Goal: Information Seeking & Learning: Check status

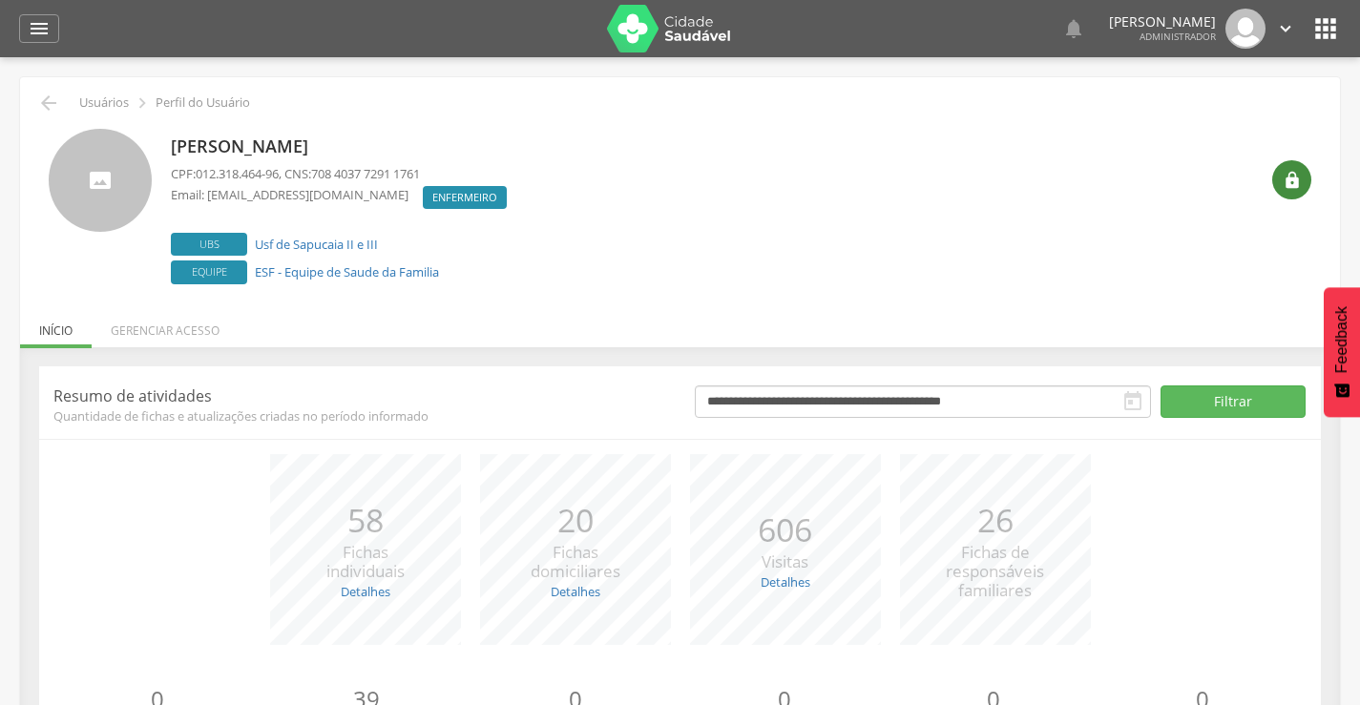
click at [1284, 176] on icon "" at bounding box center [1291, 180] width 19 height 19
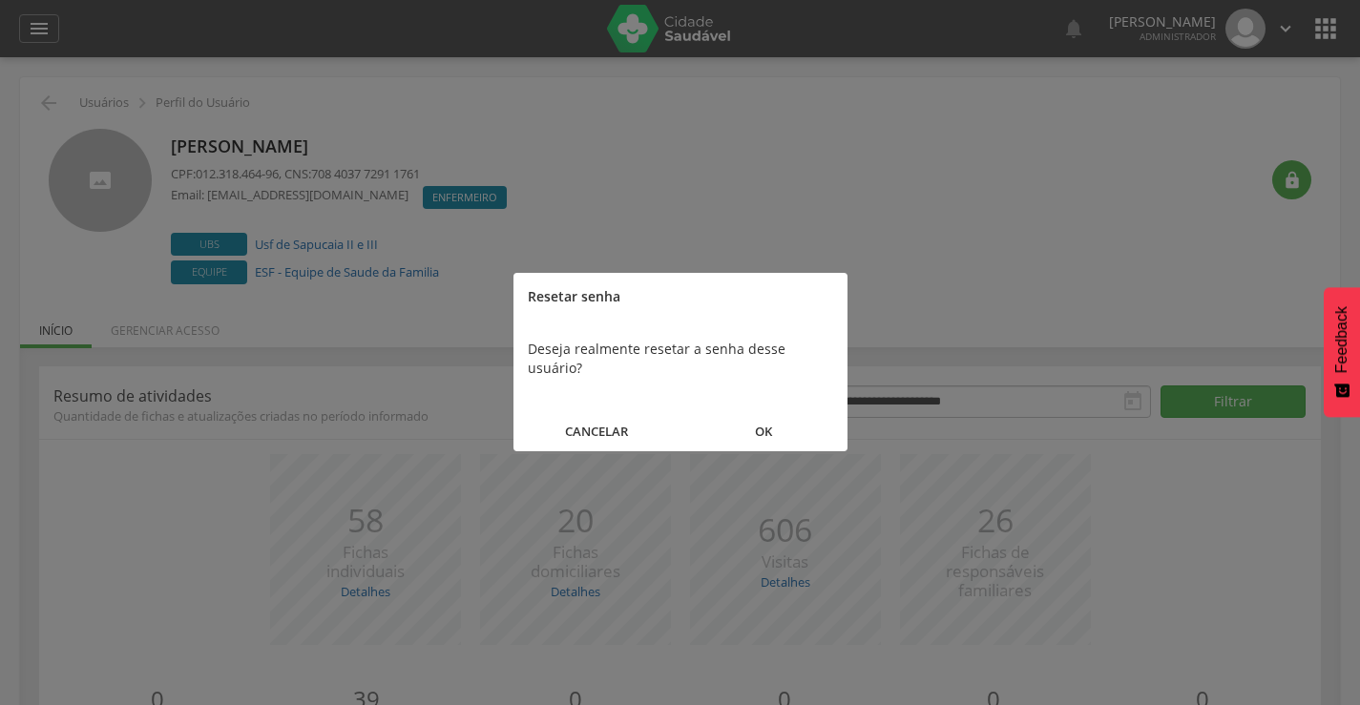
click at [761, 413] on button "OK" at bounding box center [763, 431] width 167 height 41
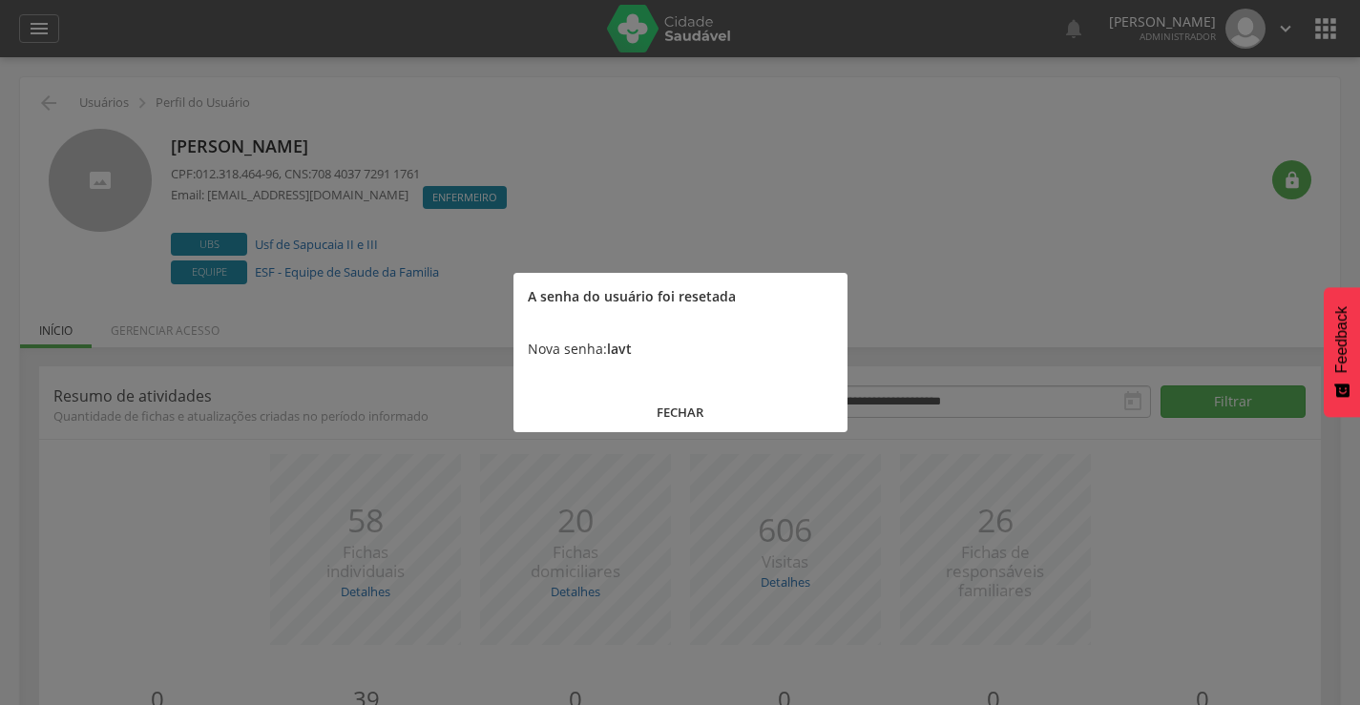
click at [683, 411] on button "FECHAR" at bounding box center [680, 412] width 334 height 41
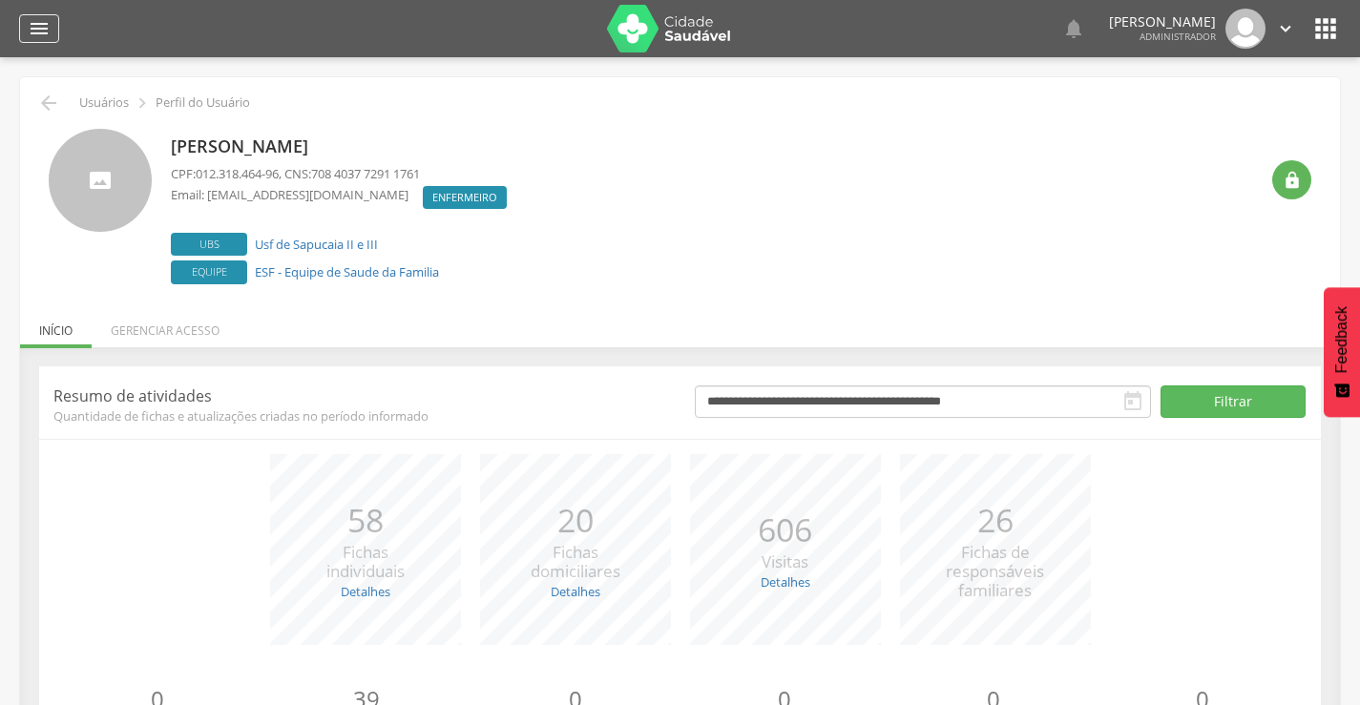
click at [29, 27] on icon "" at bounding box center [39, 28] width 23 height 23
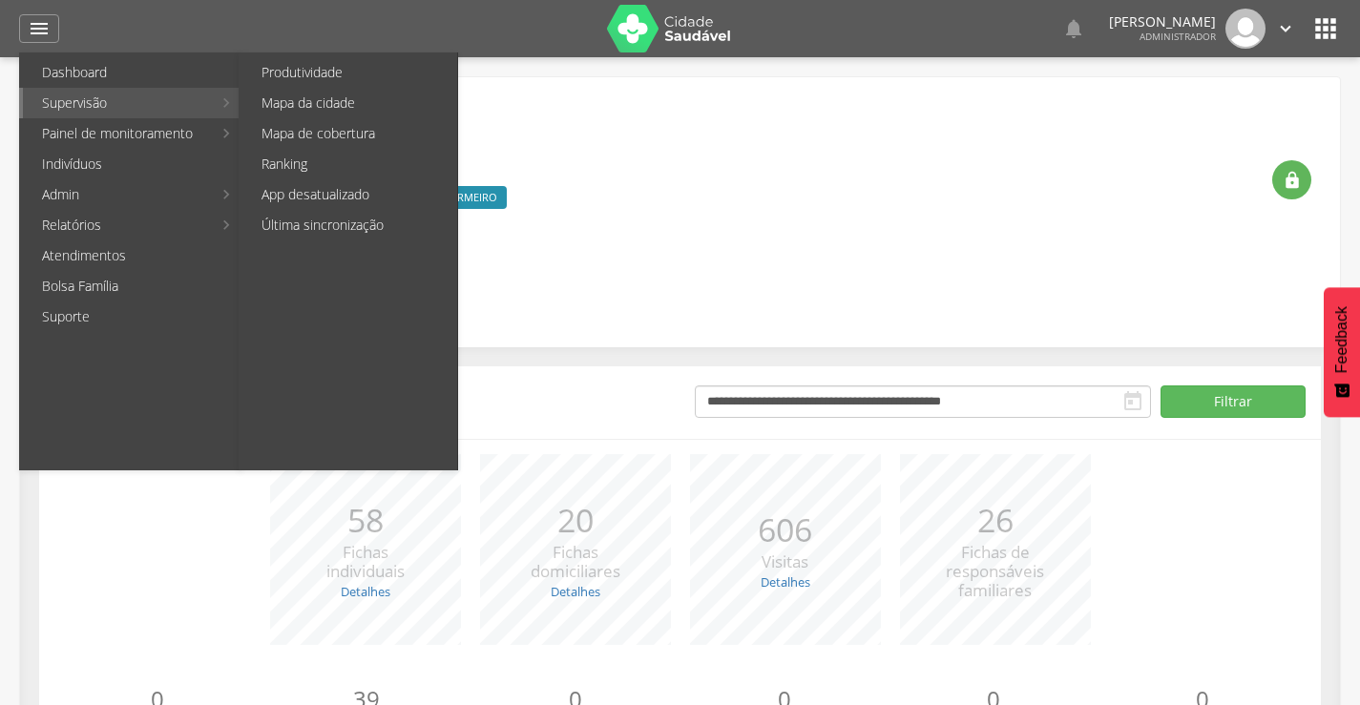
click at [107, 103] on link "Supervisão" at bounding box center [117, 103] width 189 height 31
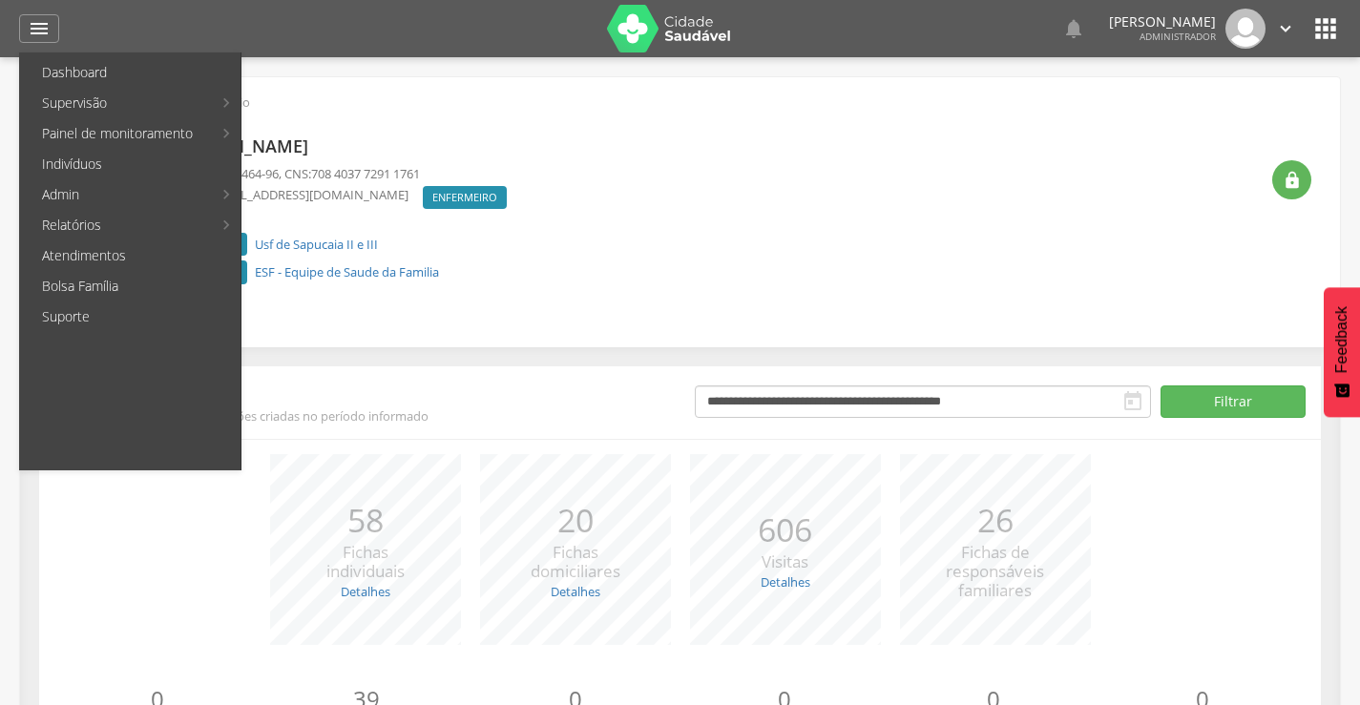
click at [343, 70] on link "Produtividade" at bounding box center [349, 72] width 215 height 31
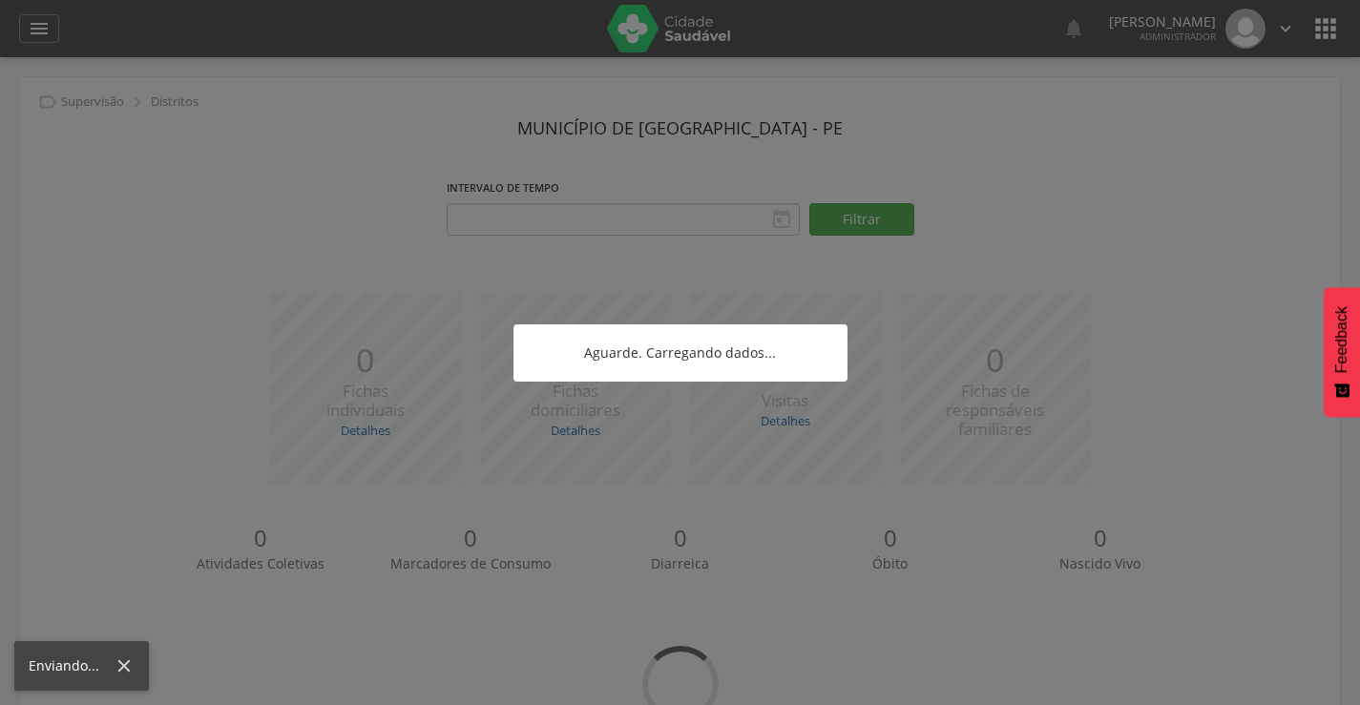
type input "**********"
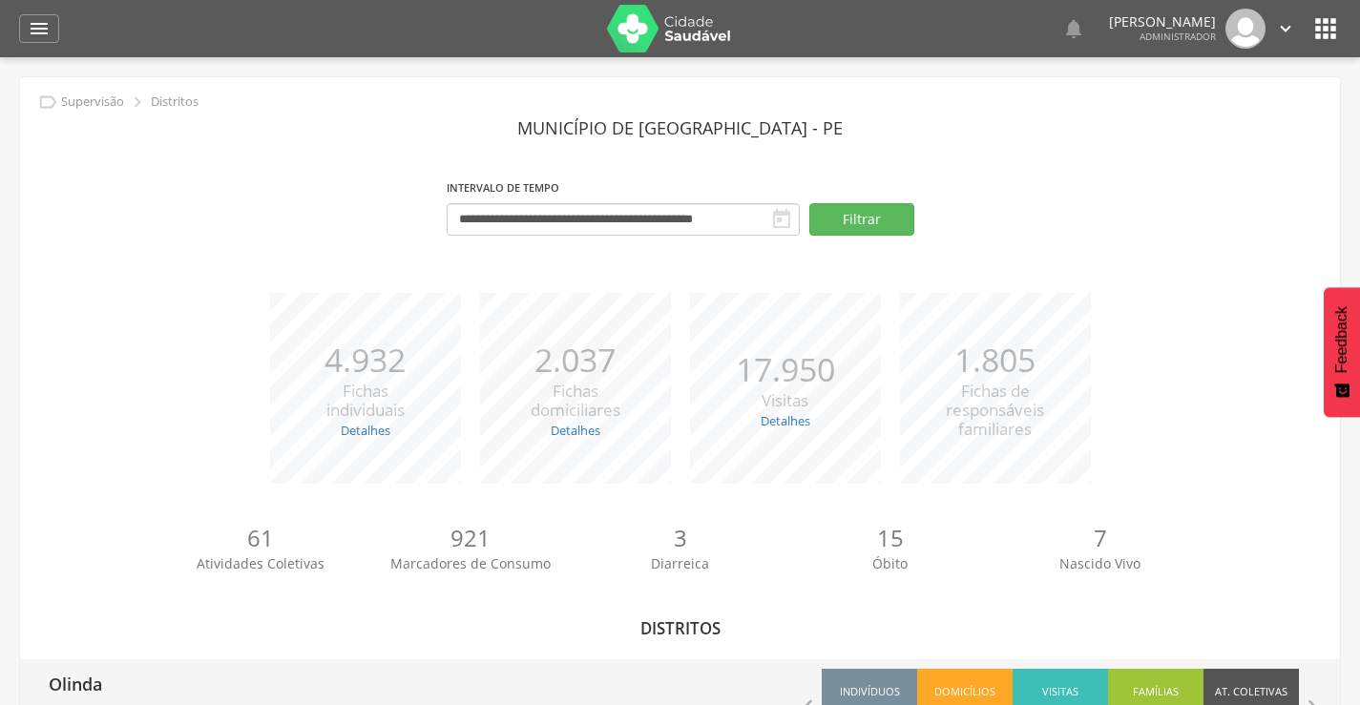
click at [90, 677] on p "Olinda" at bounding box center [75, 678] width 53 height 38
type input "**********"
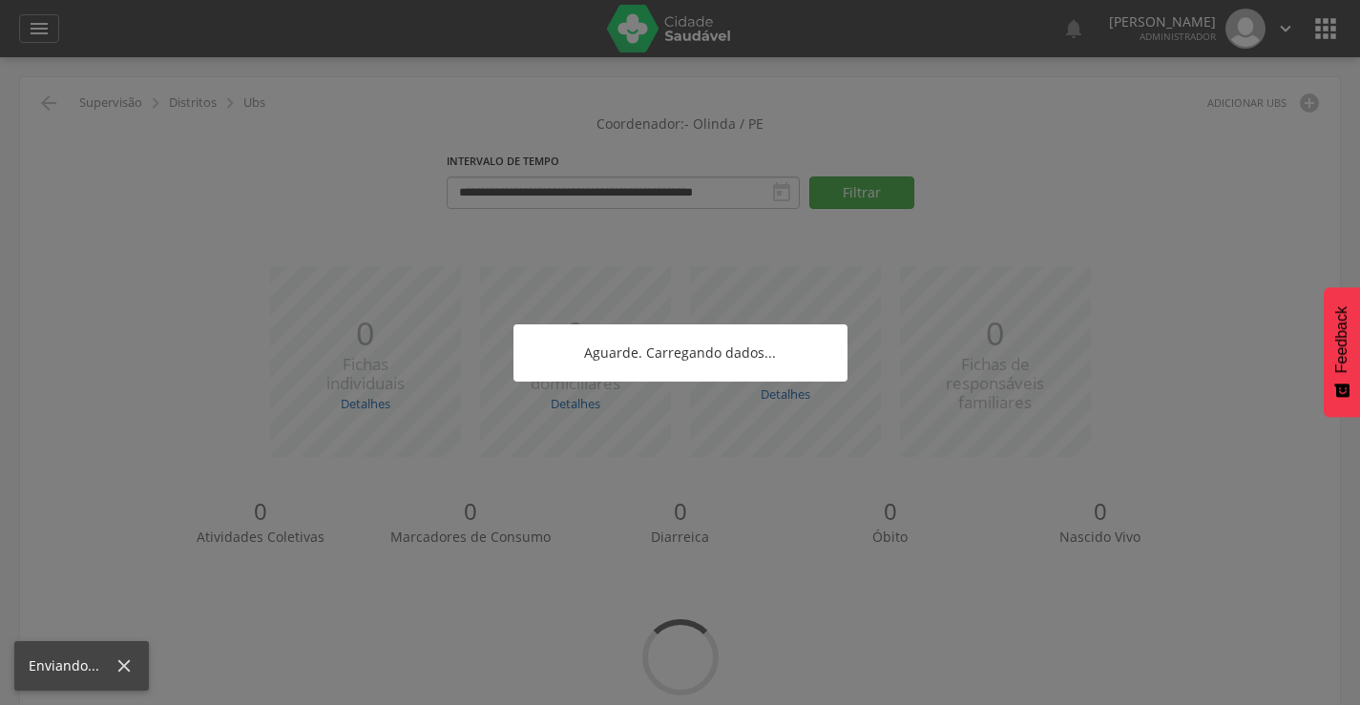
click at [90, 677] on div "Enviando..." at bounding box center [81, 666] width 135 height 50
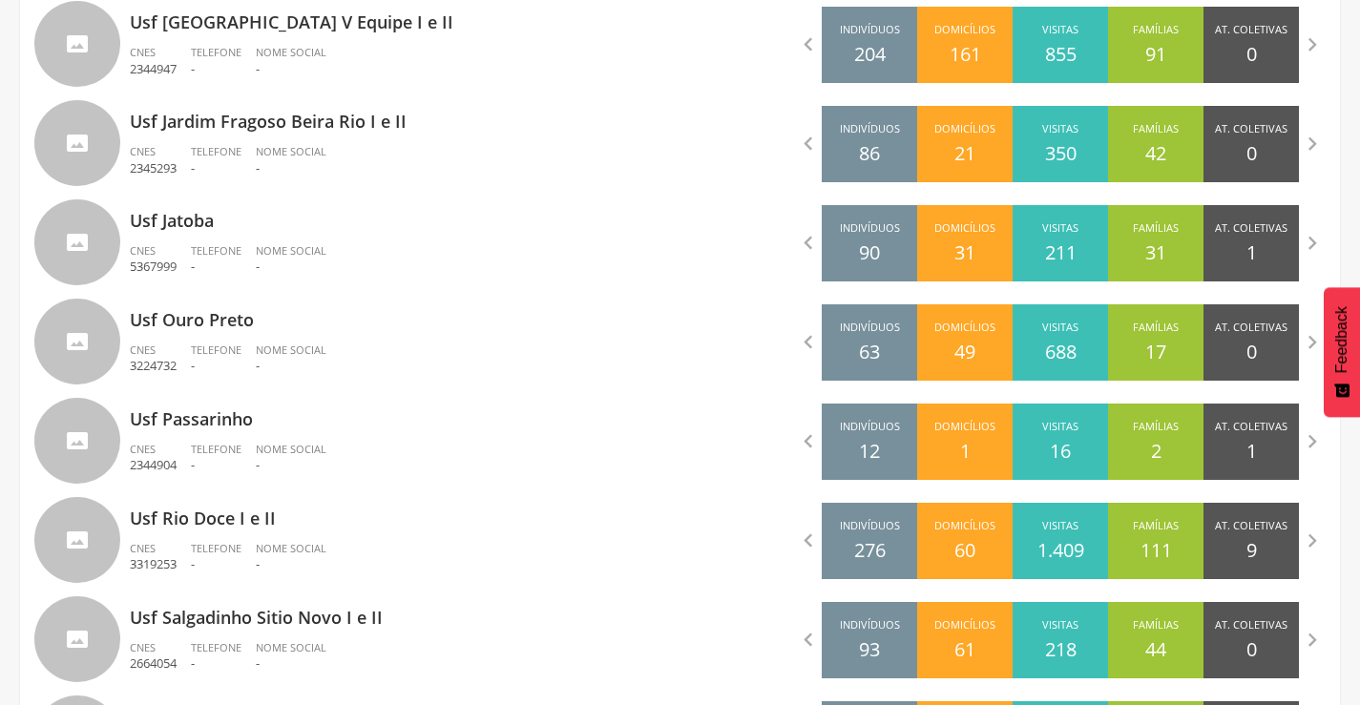
scroll to position [4163, 0]
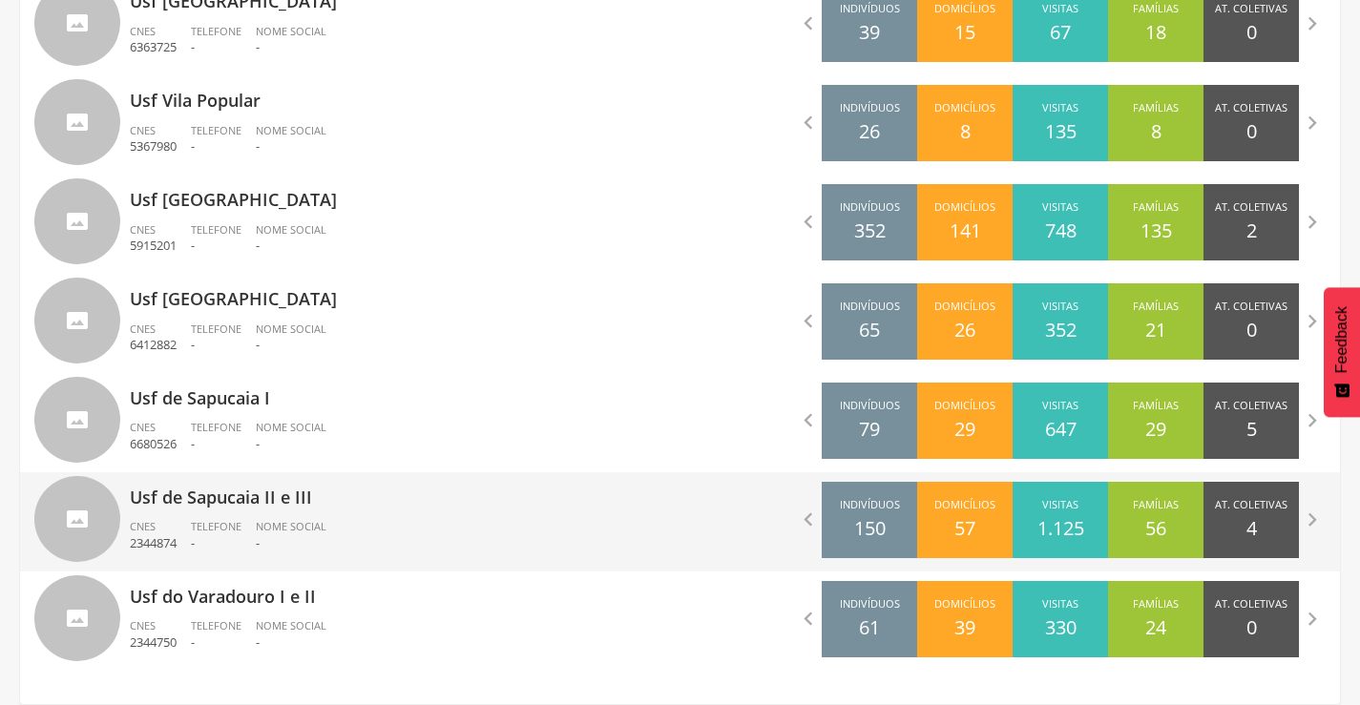
click at [229, 505] on p "Usf de Sapucaia II e III" at bounding box center [398, 491] width 536 height 38
type input "**********"
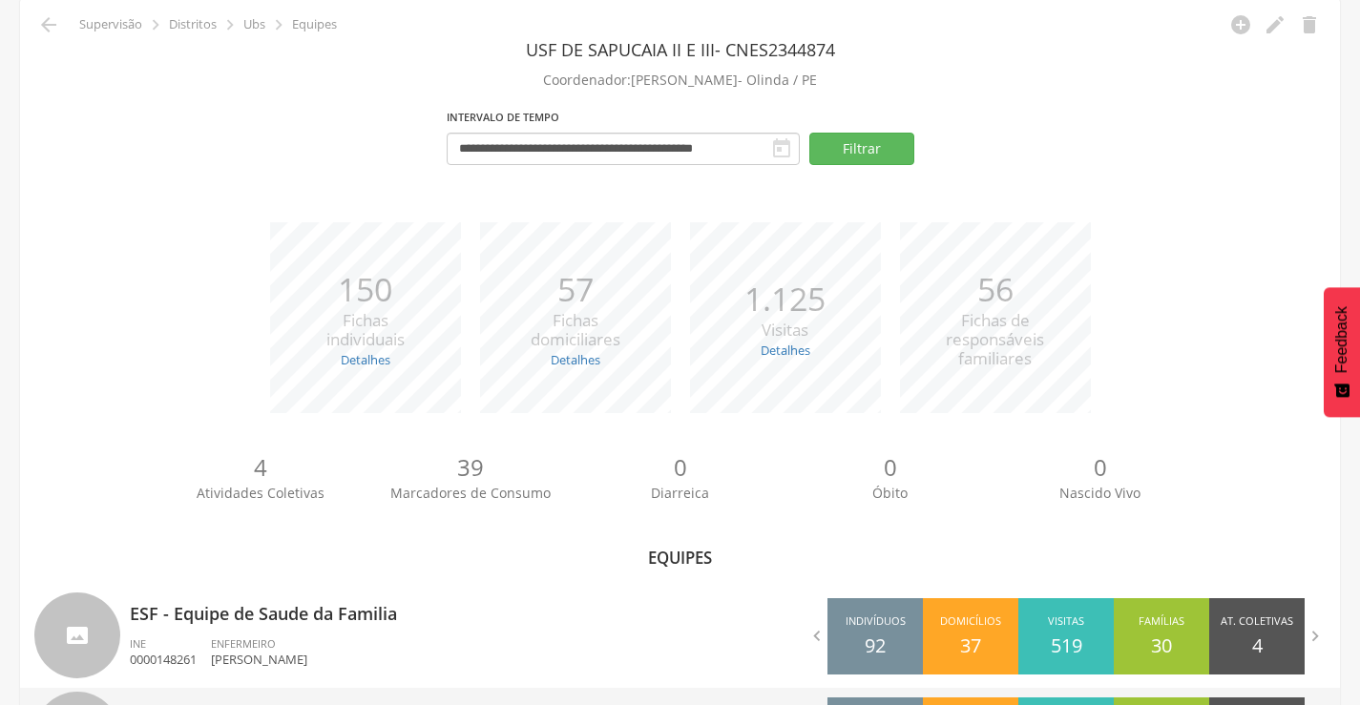
scroll to position [294, 0]
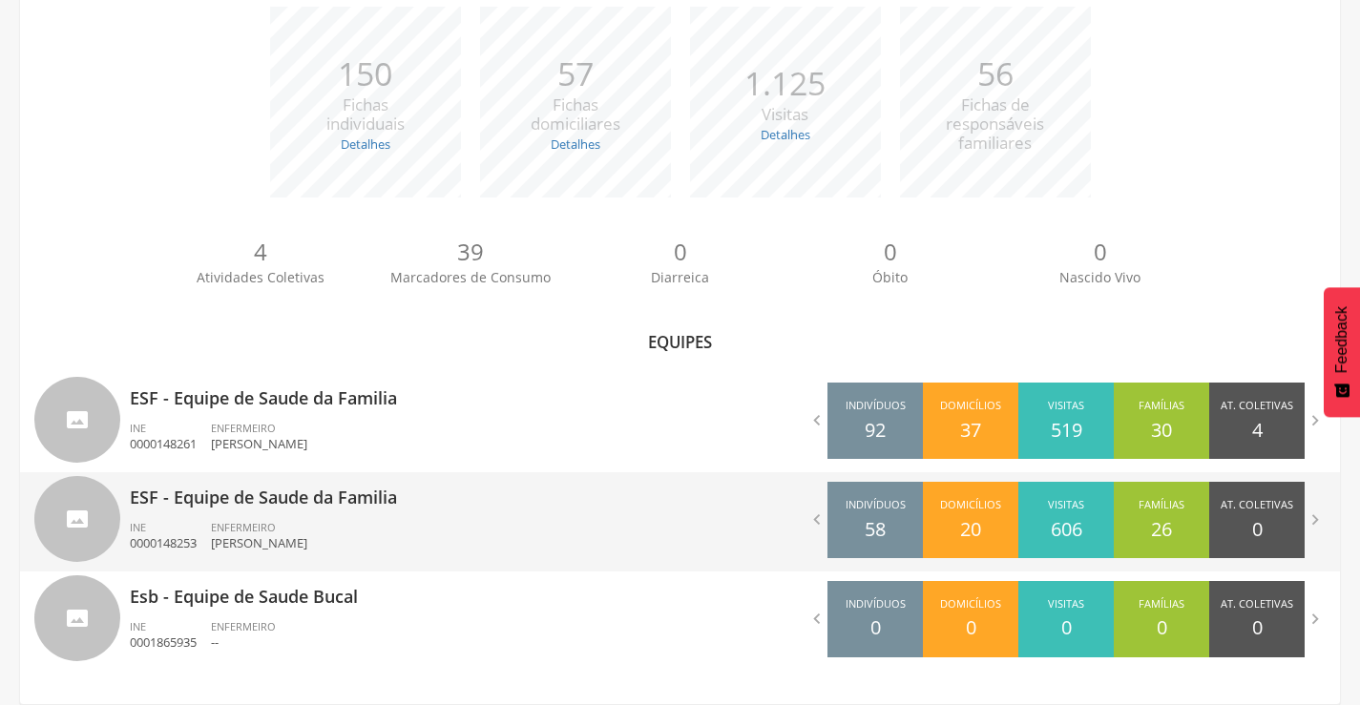
click at [226, 507] on p "ESF - Equipe de Saude da Familia" at bounding box center [398, 491] width 536 height 38
type input "**********"
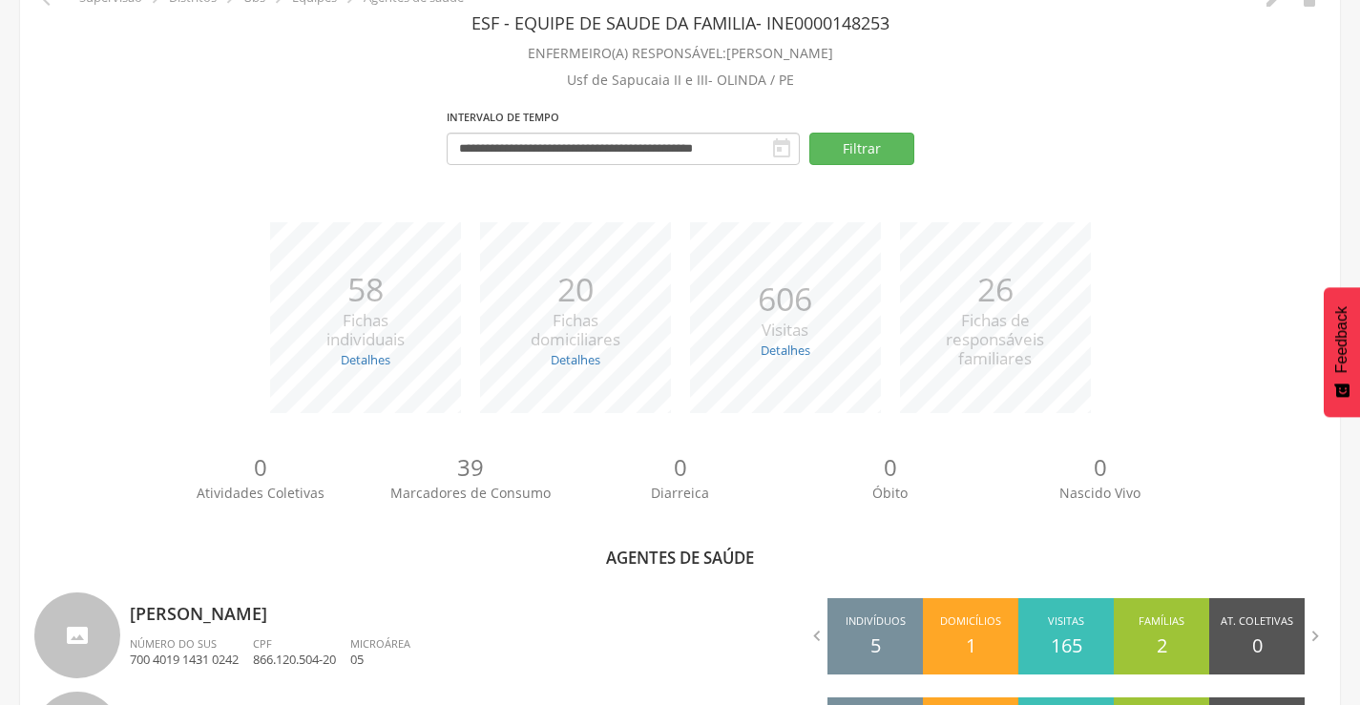
scroll to position [618, 0]
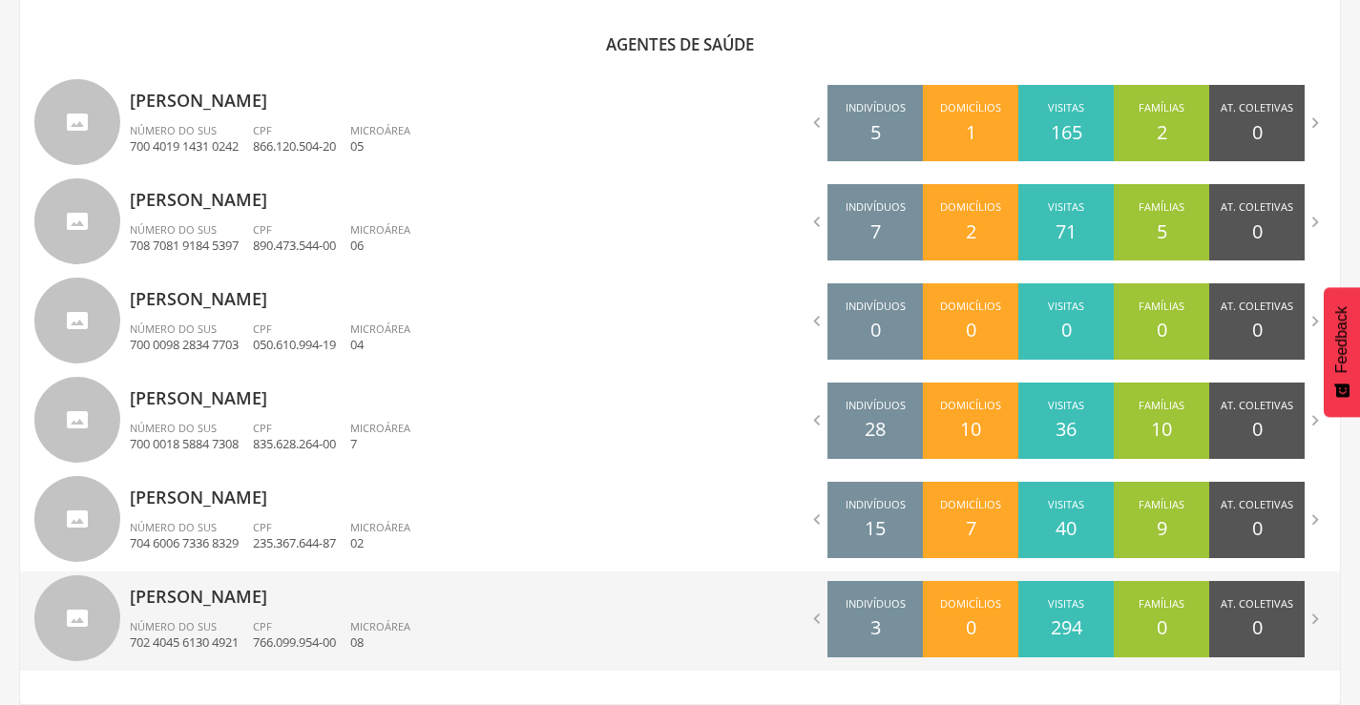
click at [260, 599] on p "[PERSON_NAME]" at bounding box center [398, 591] width 536 height 38
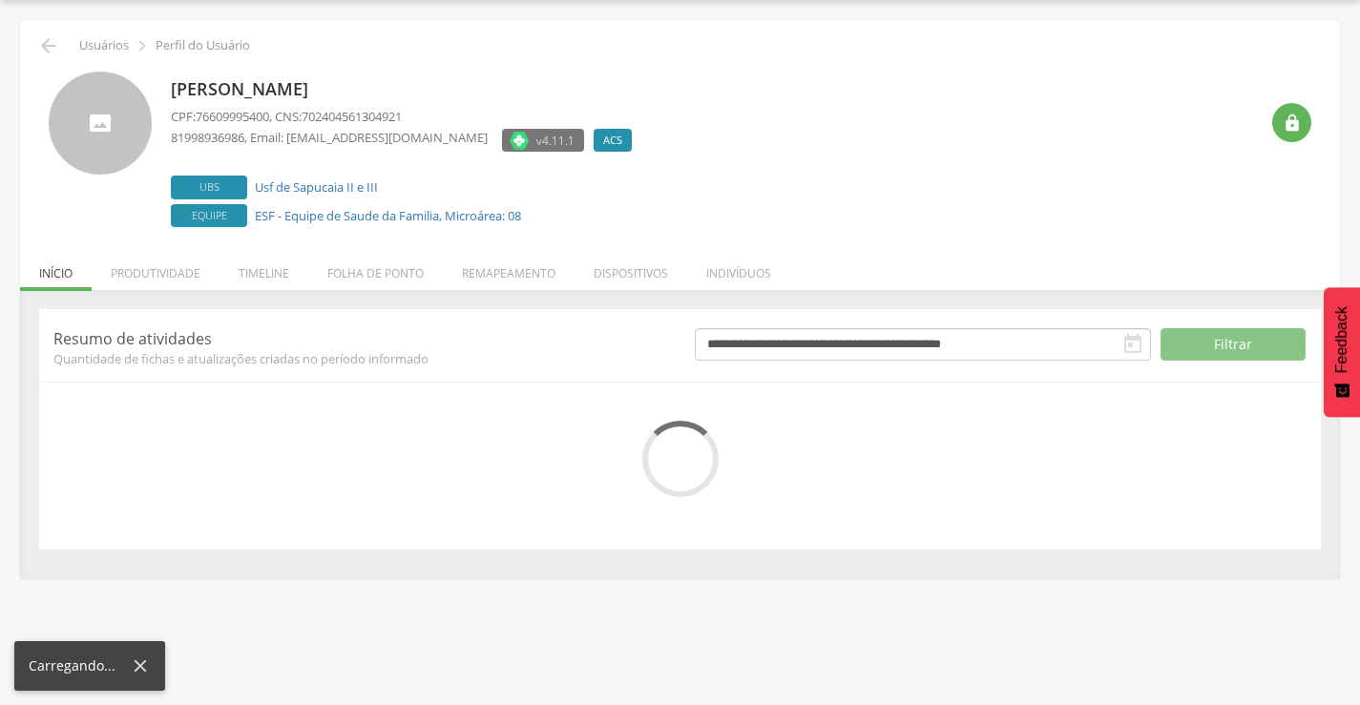
scroll to position [108, 0]
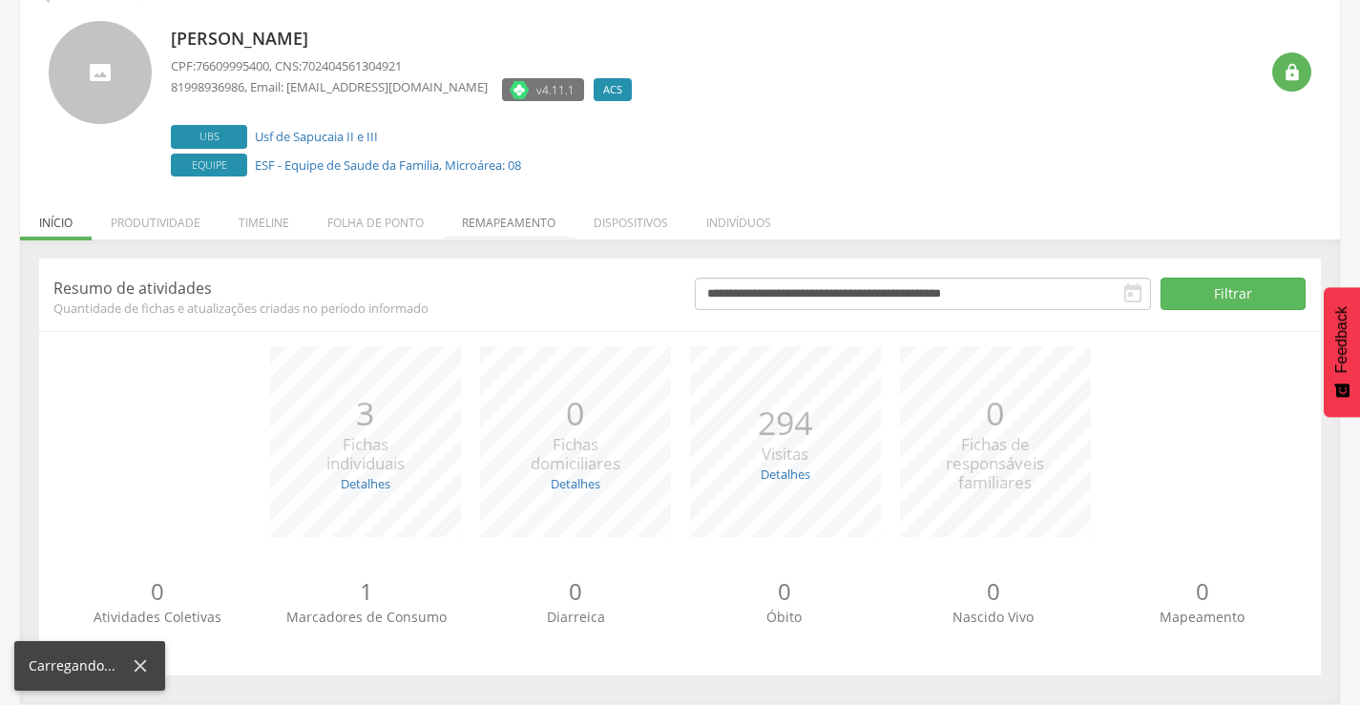
click at [497, 224] on li "Remapeamento" at bounding box center [509, 218] width 132 height 45
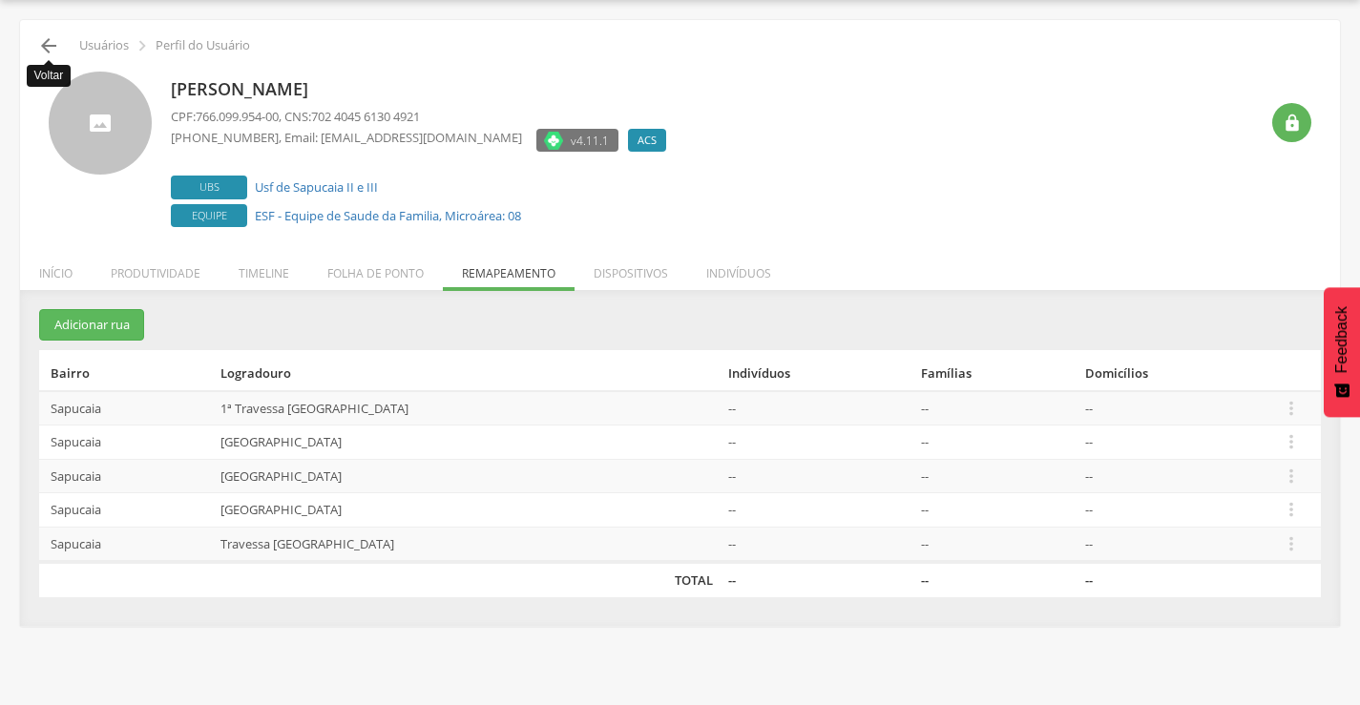
click at [52, 44] on icon "" at bounding box center [48, 45] width 23 height 23
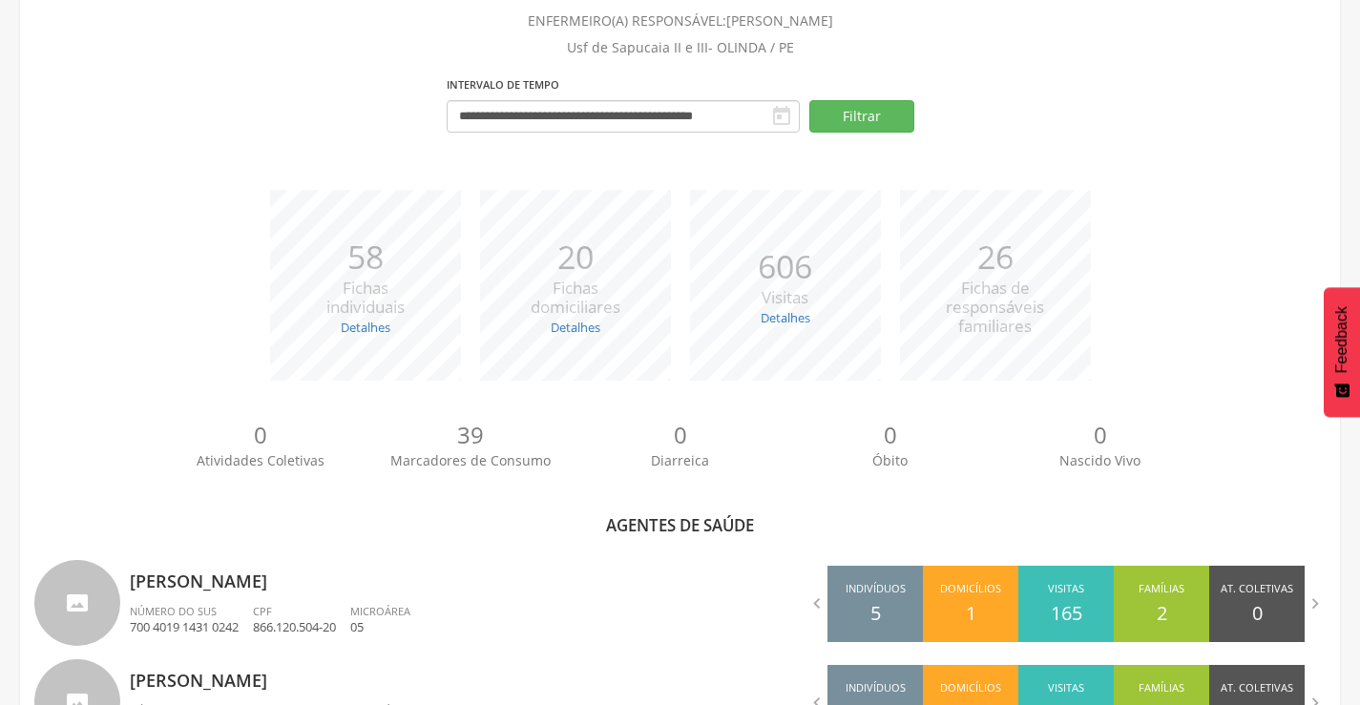
scroll to position [618, 0]
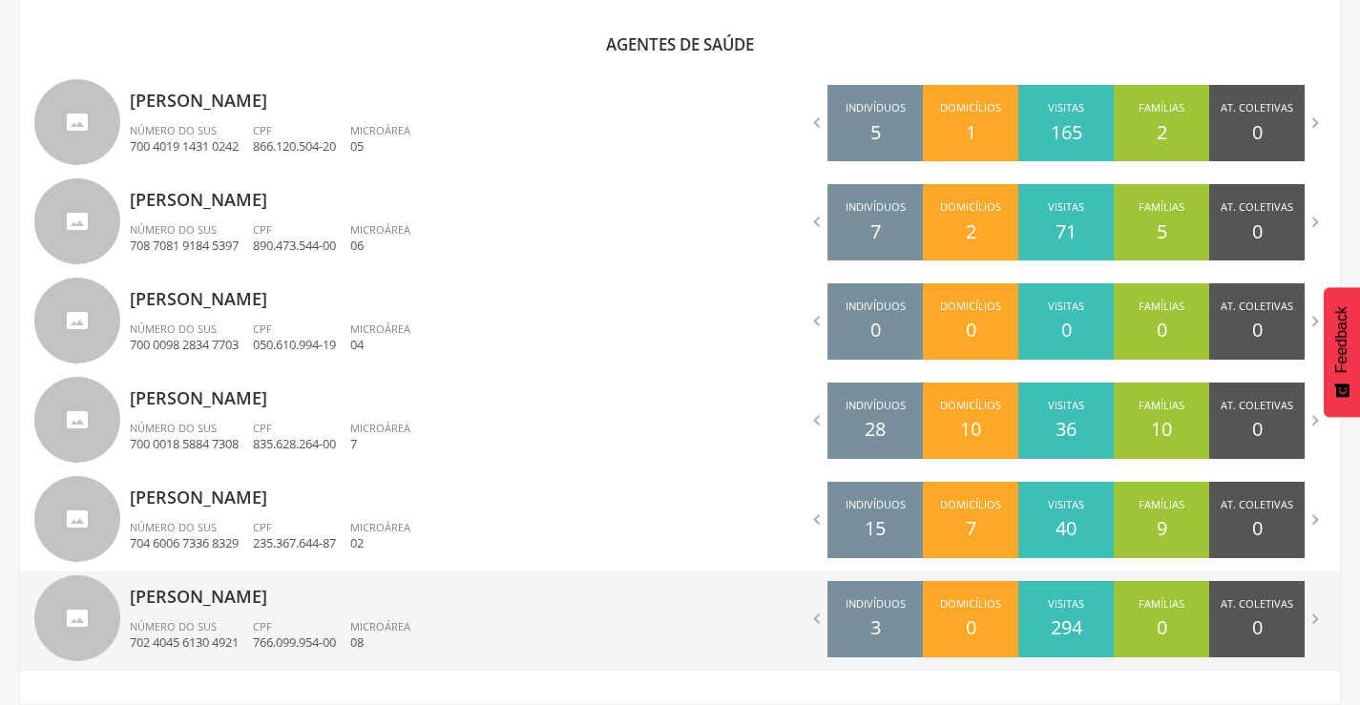
click at [264, 606] on p "[PERSON_NAME]" at bounding box center [398, 591] width 536 height 38
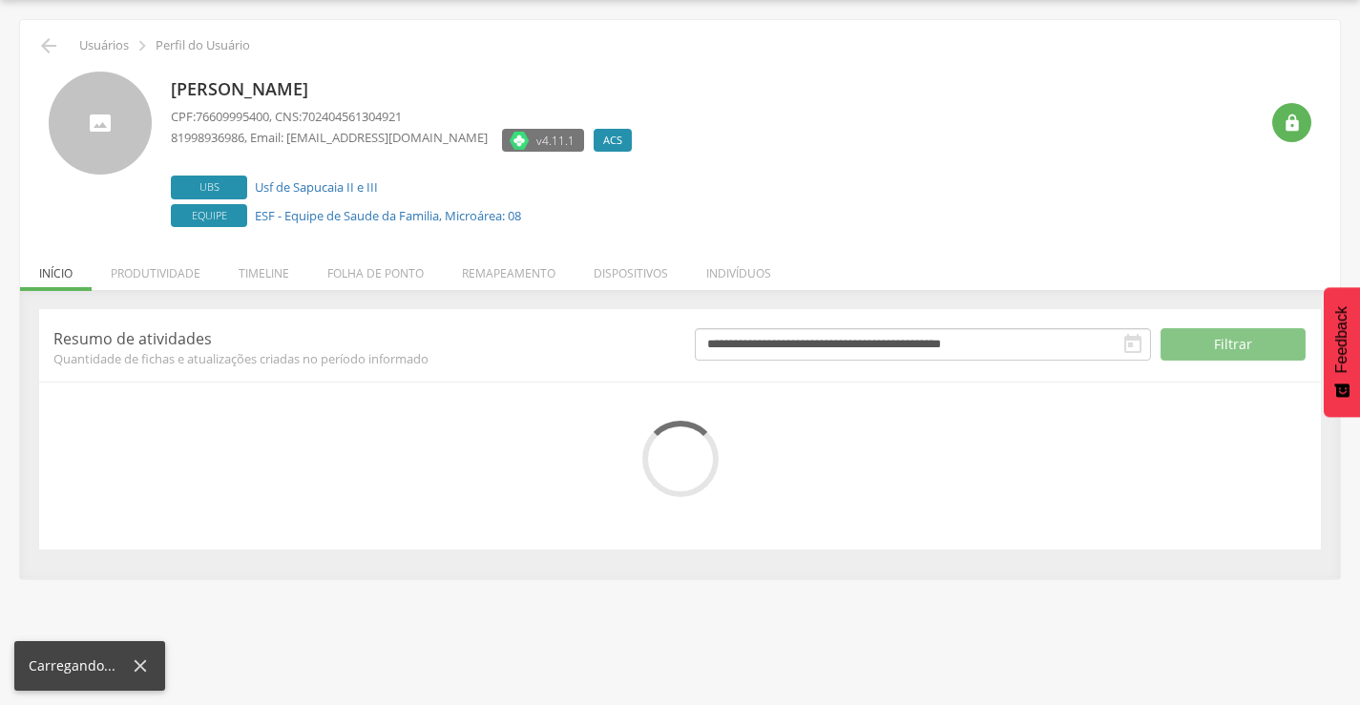
scroll to position [108, 0]
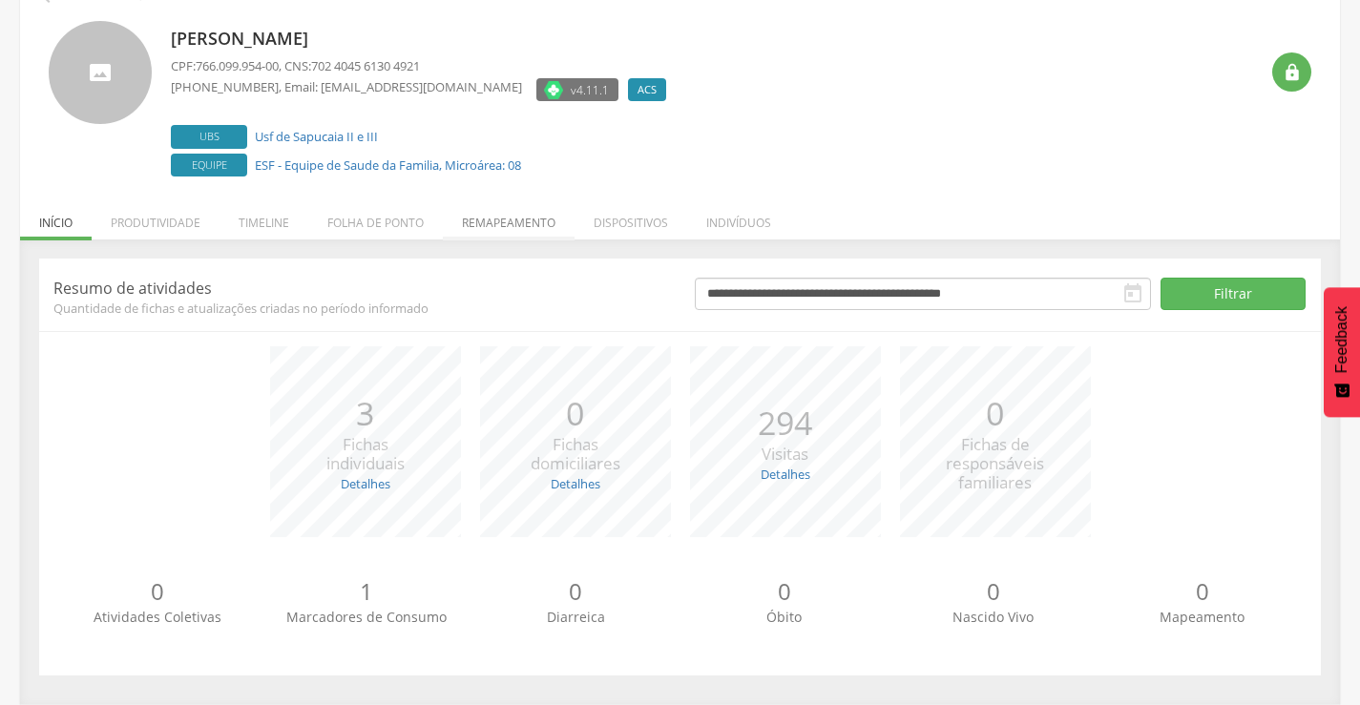
click at [514, 223] on li "Remapeamento" at bounding box center [509, 218] width 132 height 45
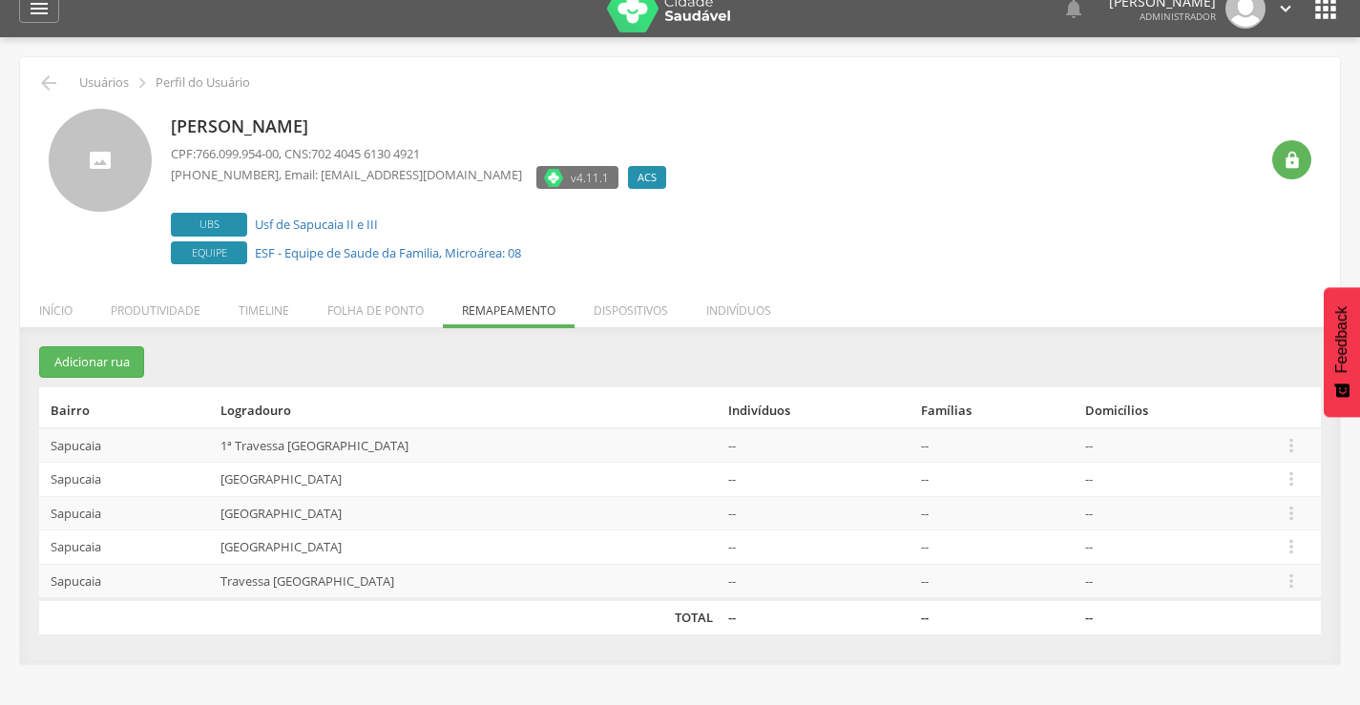
scroll to position [0, 0]
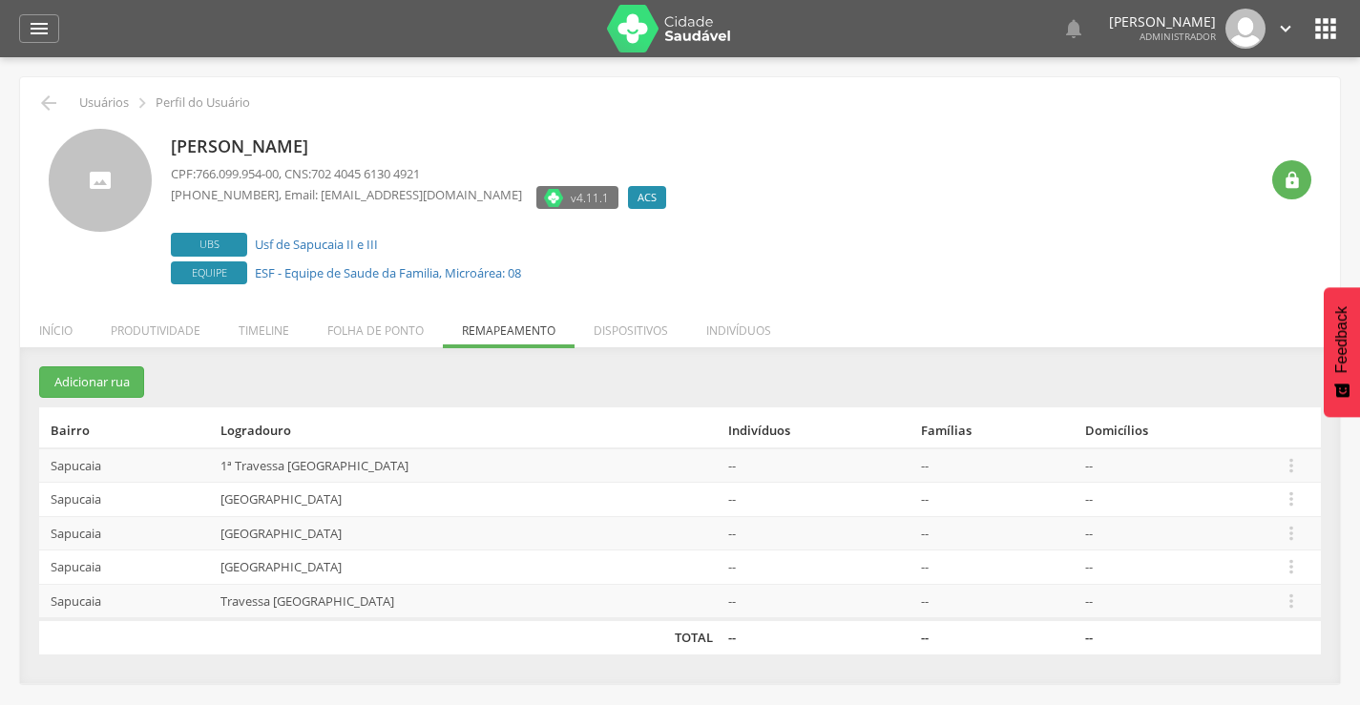
click at [1326, 31] on icon "" at bounding box center [1325, 28] width 31 height 31
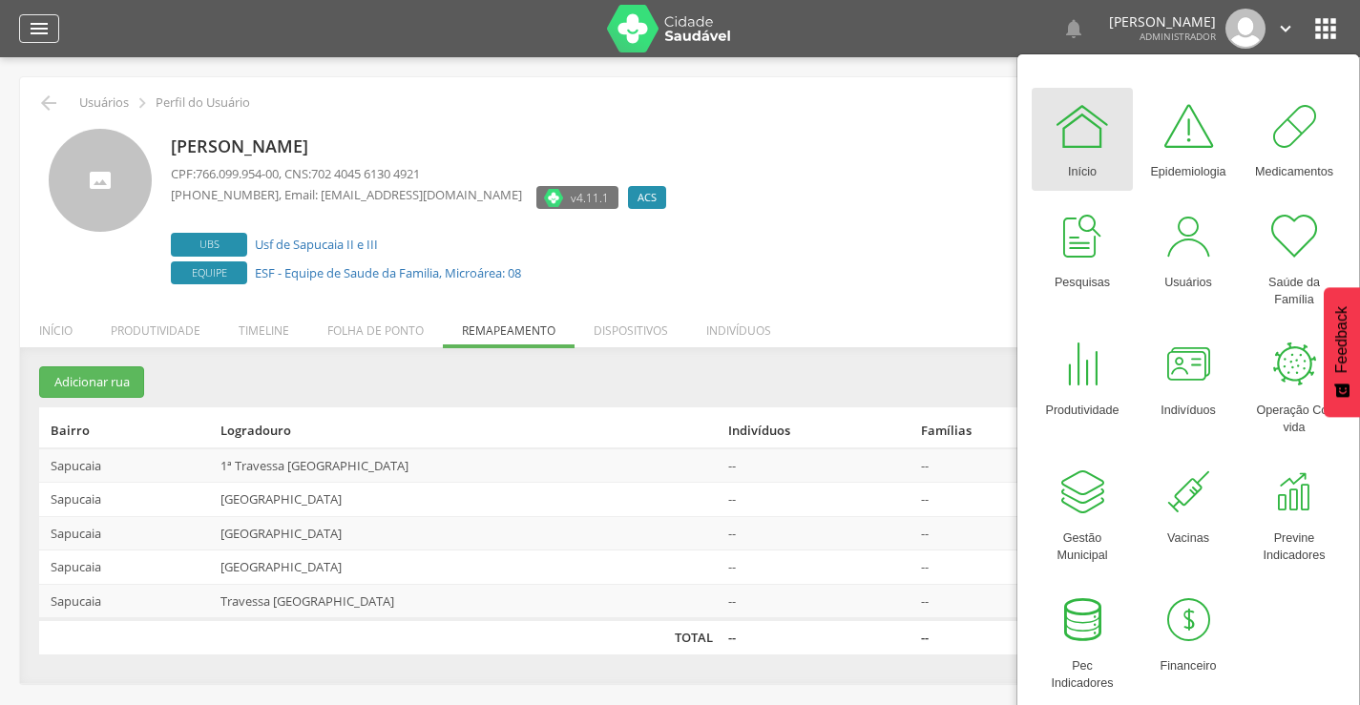
click at [33, 26] on icon "" at bounding box center [39, 28] width 23 height 23
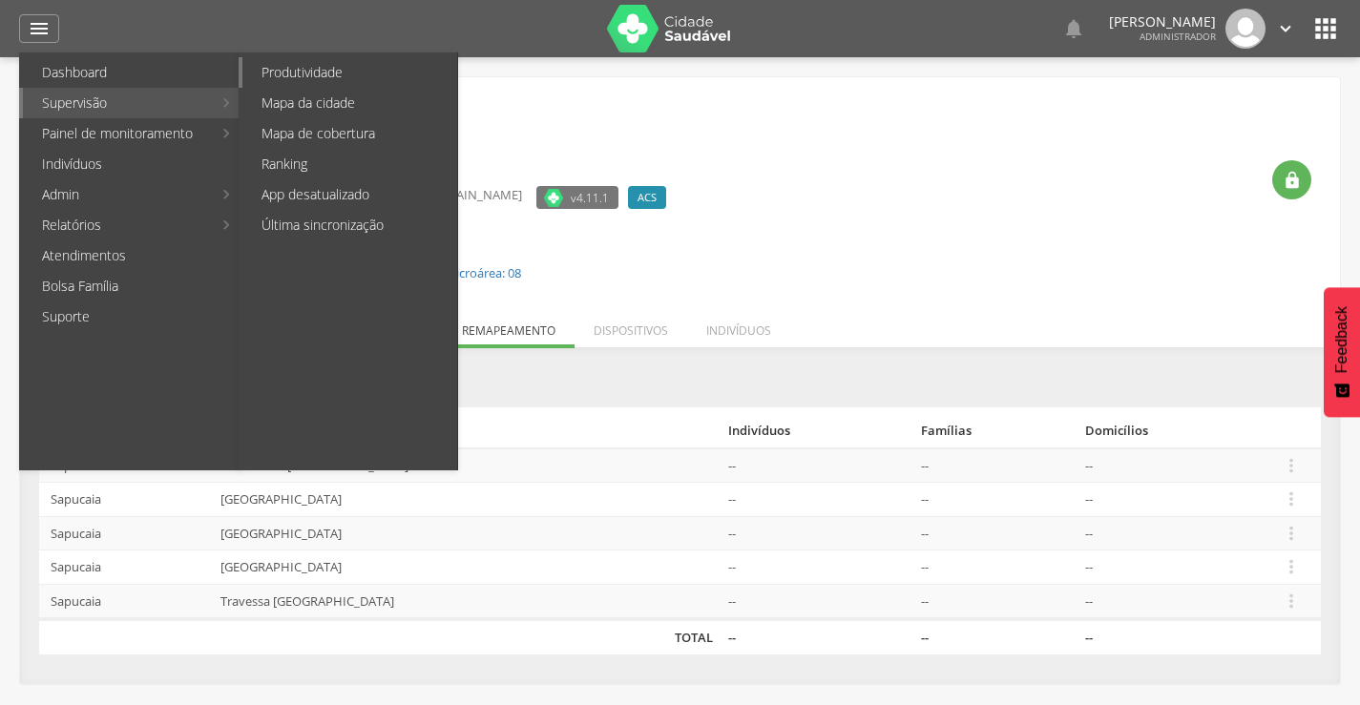
click at [325, 71] on link "Produtividade" at bounding box center [349, 72] width 215 height 31
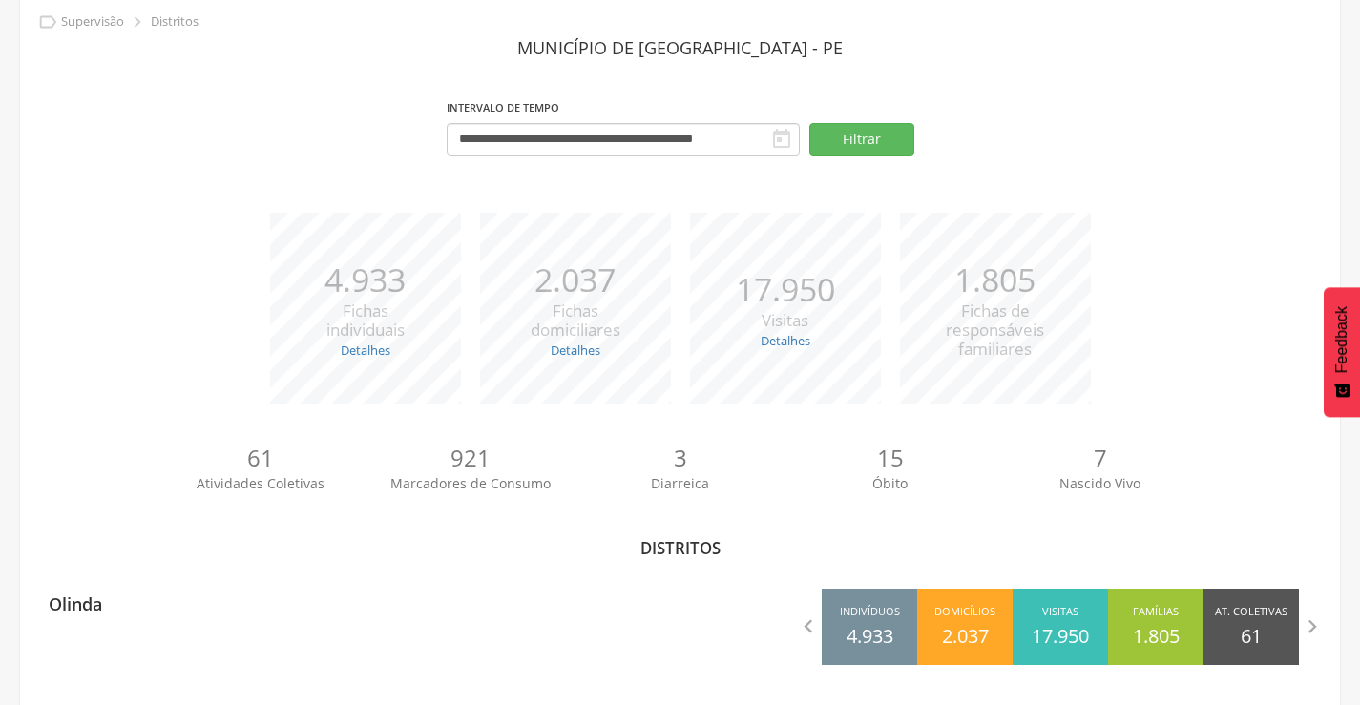
scroll to position [84, 0]
